Goal: Information Seeking & Learning: Learn about a topic

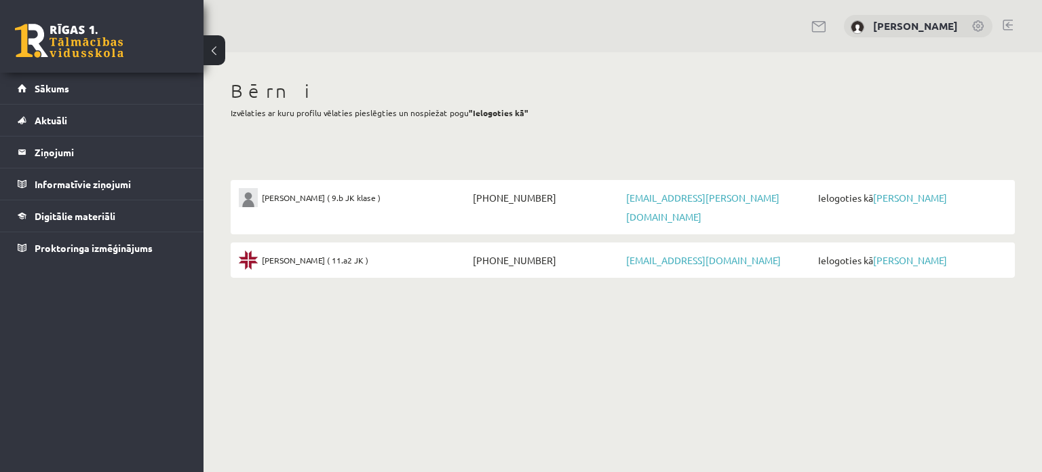
click at [892, 203] on span "Ielogoties kā [PERSON_NAME]" at bounding box center [911, 197] width 192 height 19
click at [891, 197] on link "[PERSON_NAME]" at bounding box center [910, 197] width 74 height 12
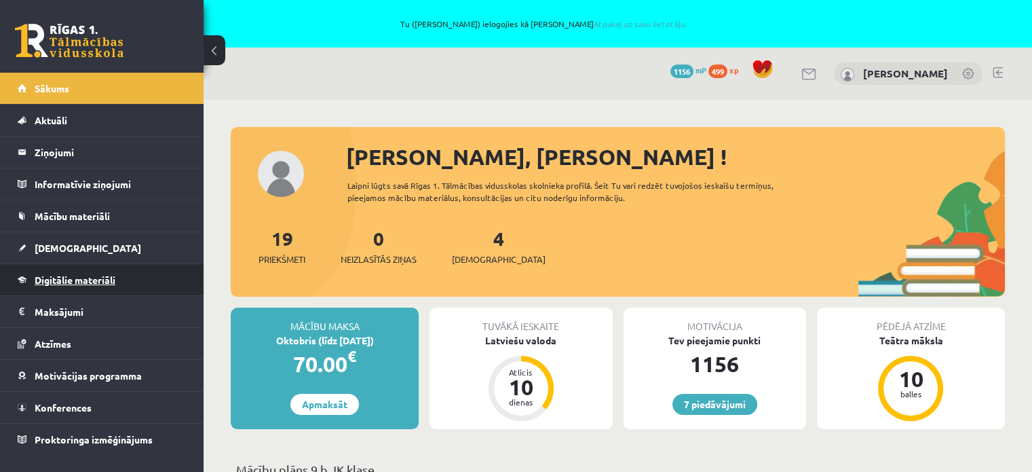
click at [68, 276] on span "Digitālie materiāli" at bounding box center [75, 279] width 81 height 12
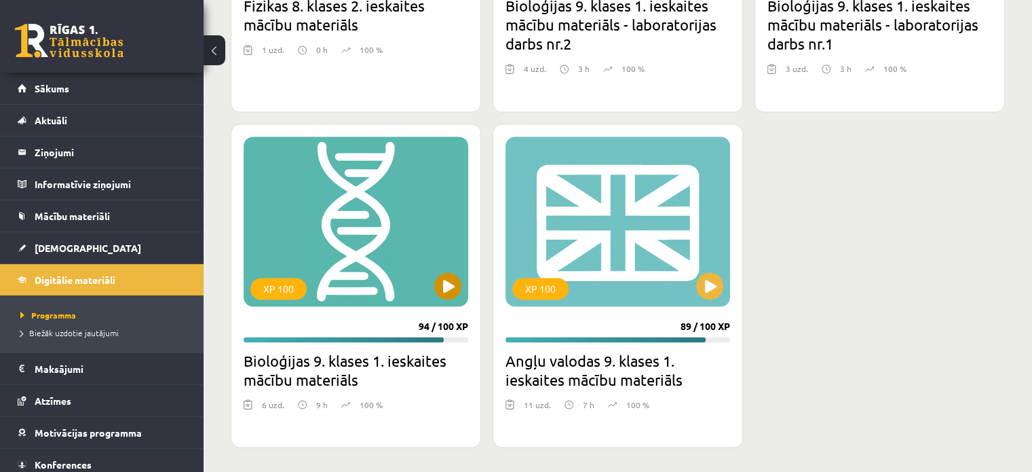
scroll to position [2262, 0]
click at [315, 363] on h2 "Bioloģijas 9. klases 1. ieskaites mācību materiāls" at bounding box center [356, 368] width 225 height 38
click at [428, 280] on div "XP 100" at bounding box center [356, 221] width 225 height 170
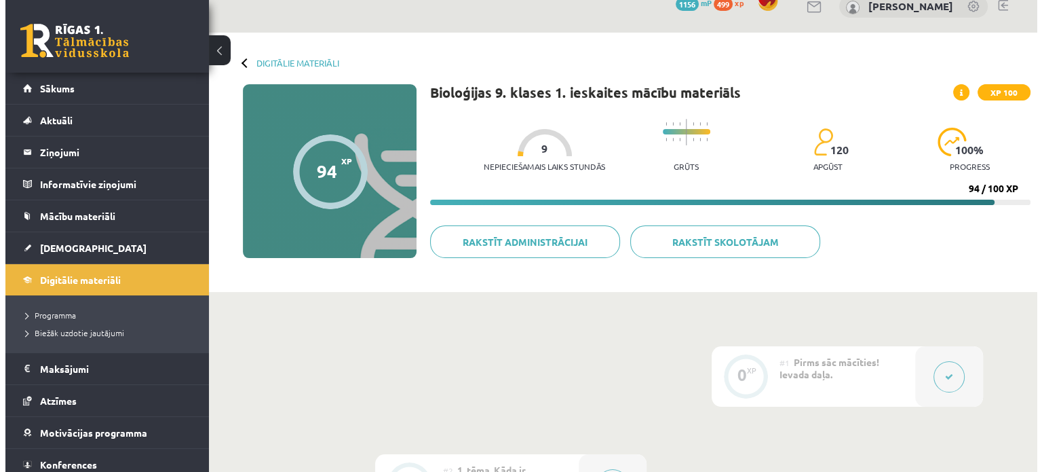
scroll to position [339, 0]
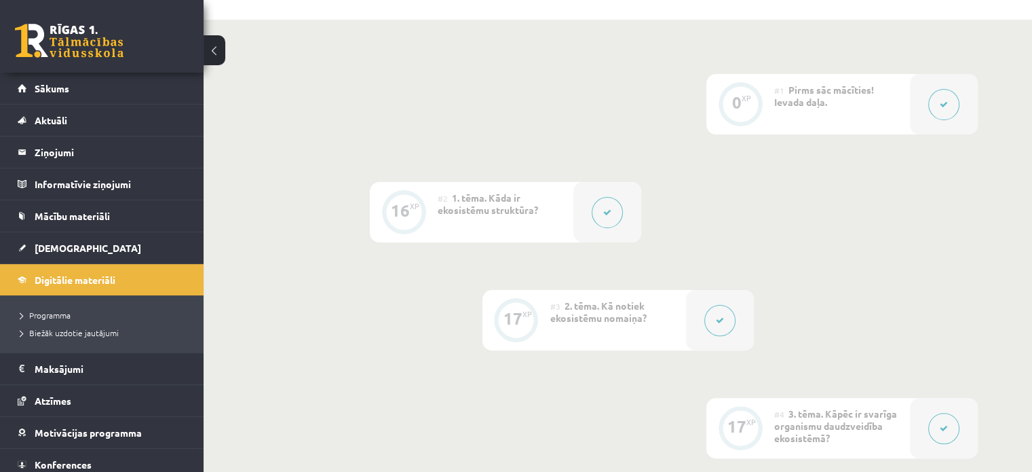
click at [719, 314] on button at bounding box center [719, 320] width 31 height 31
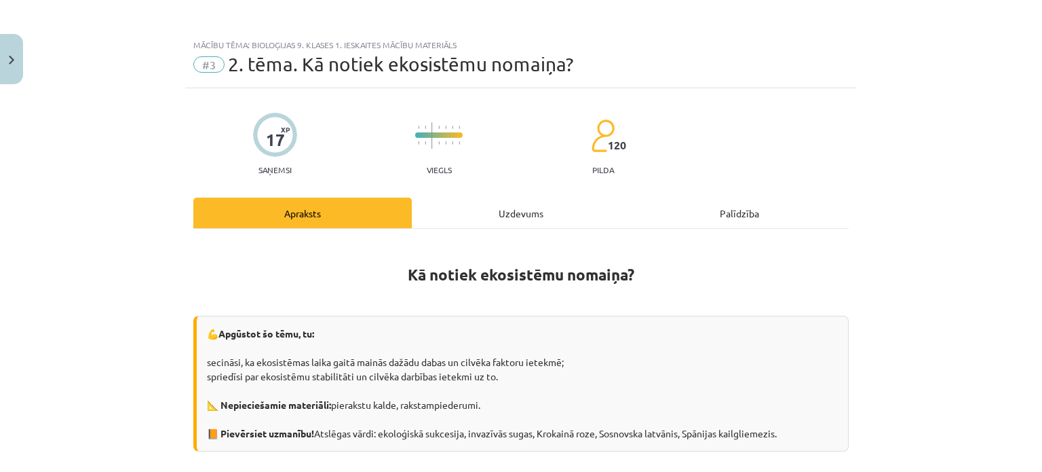
scroll to position [0, 0]
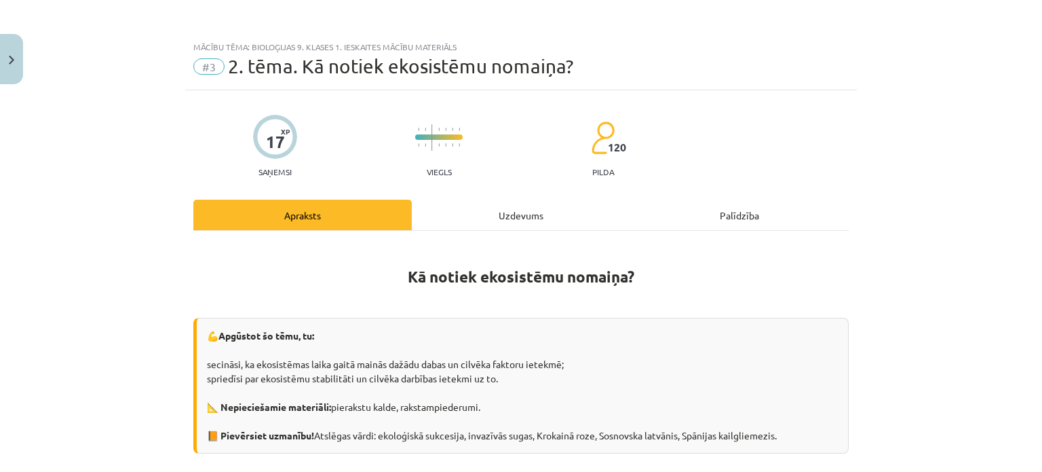
click at [530, 203] on div "Uzdevums" at bounding box center [521, 215] width 219 height 31
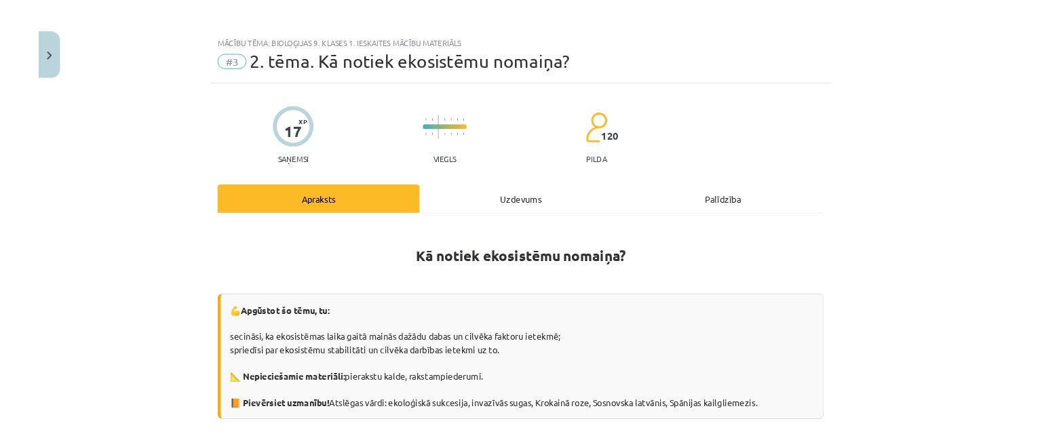
scroll to position [34, 0]
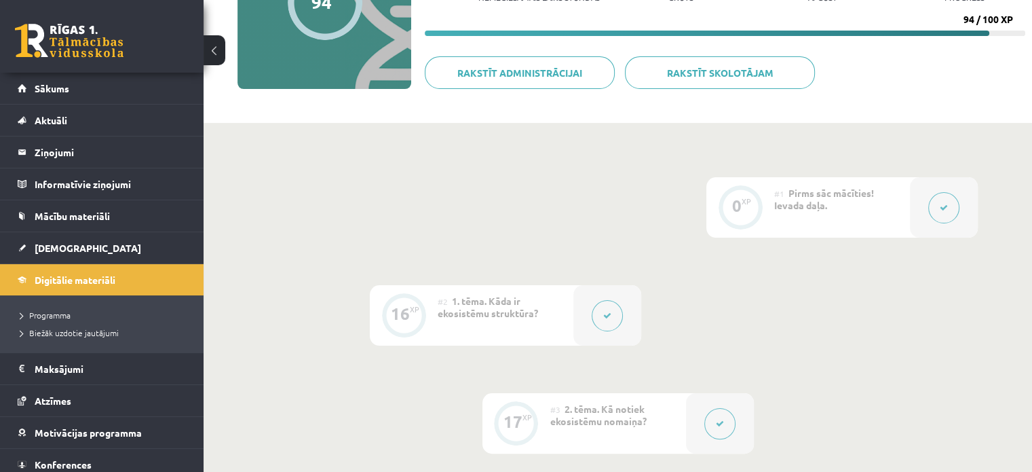
scroll to position [339, 0]
